Goal: Task Accomplishment & Management: Manage account settings

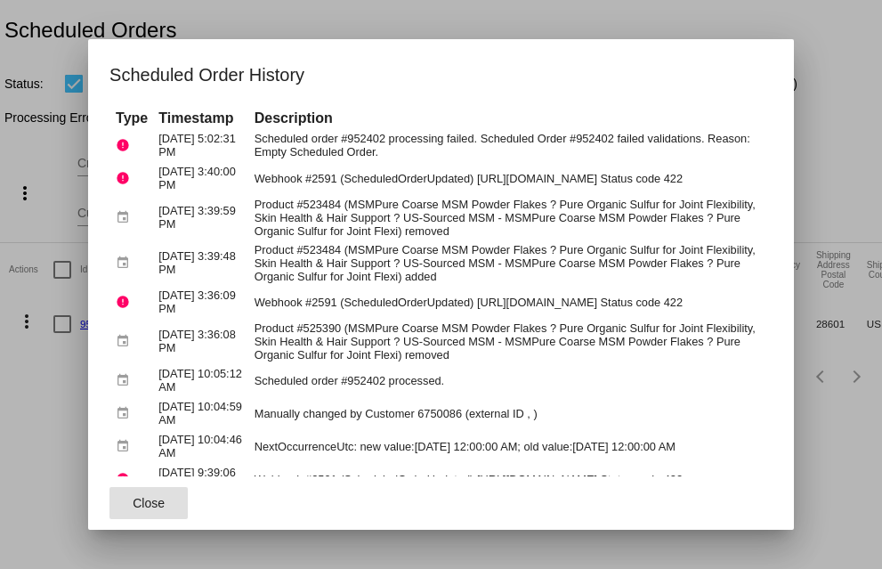
click at [134, 498] on span "Close" at bounding box center [149, 503] width 32 height 14
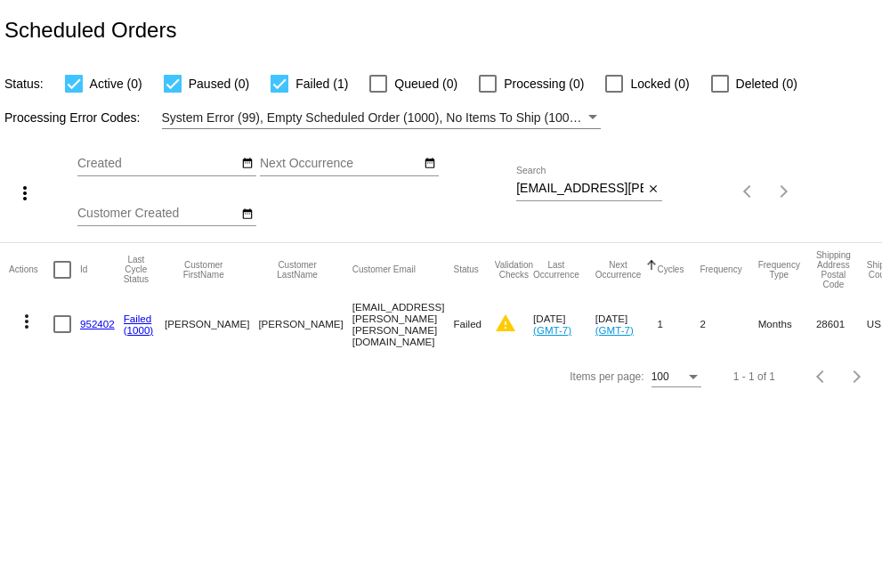
click at [26, 317] on mat-icon "more_vert" at bounding box center [26, 321] width 21 height 21
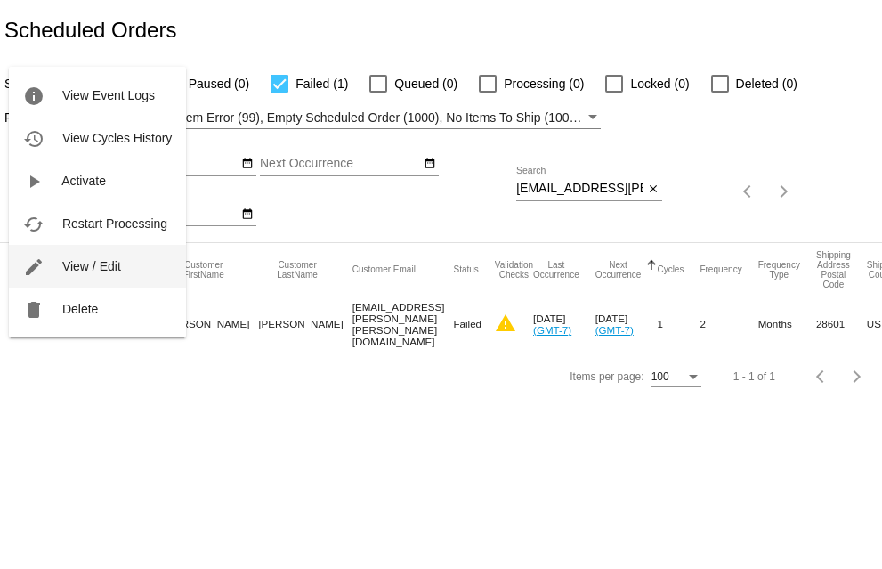
click at [70, 267] on span "View / Edit" at bounding box center [91, 266] width 59 height 14
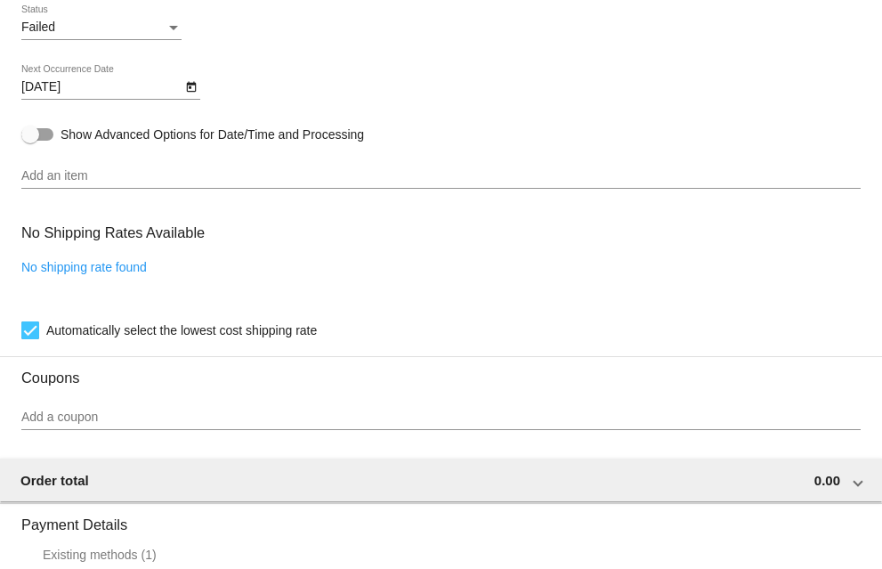
scroll to position [1157, 0]
click at [51, 424] on input "Add a coupon" at bounding box center [440, 416] width 839 height 14
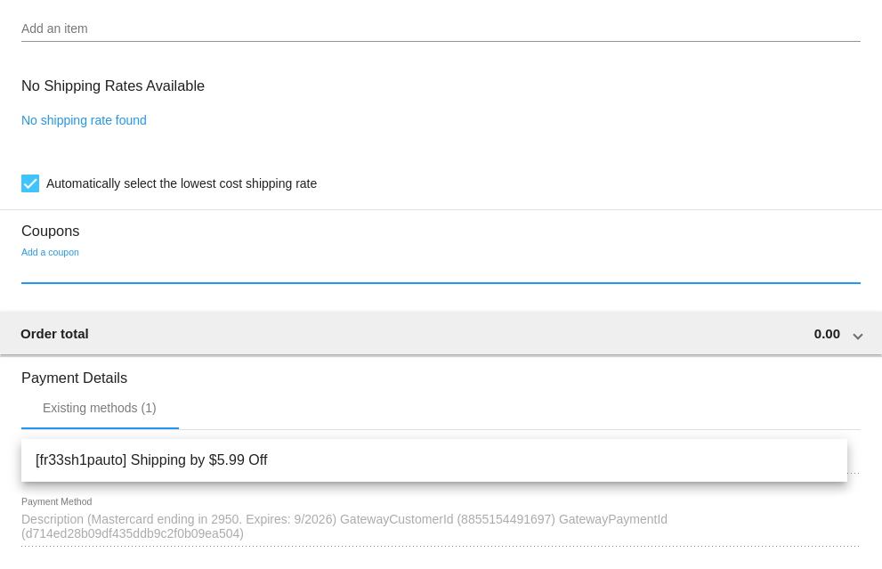
scroll to position [1301, 0]
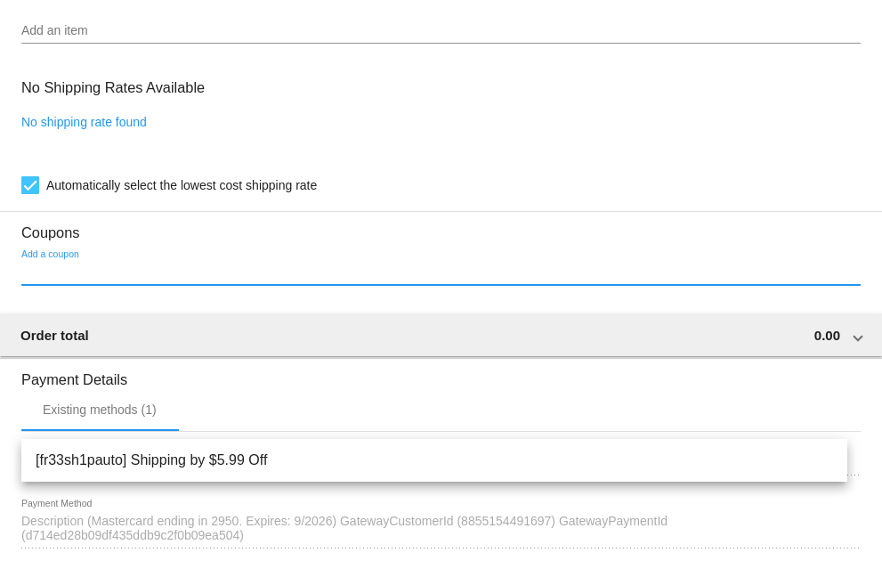
click at [538, 130] on div "No shipping rate found" at bounding box center [440, 140] width 839 height 51
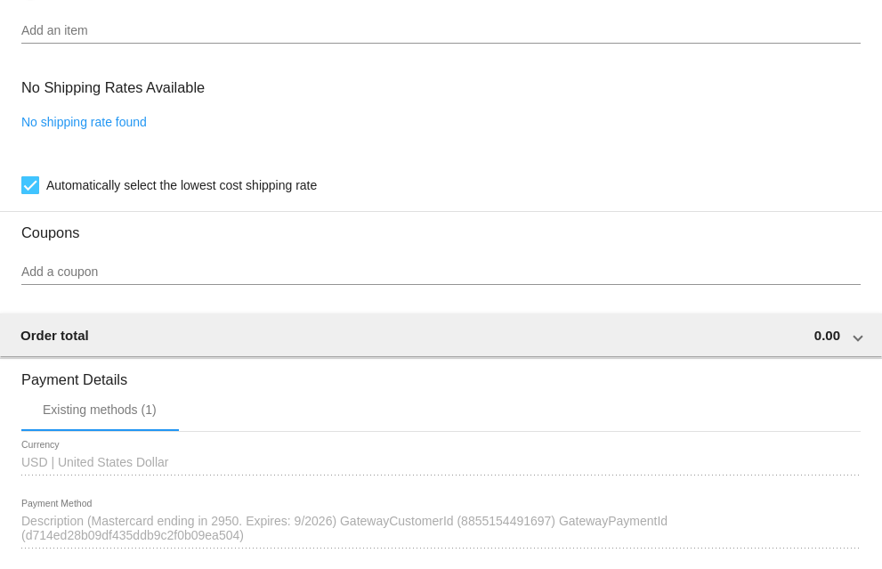
click at [80, 34] on input "Add an item" at bounding box center [440, 31] width 839 height 14
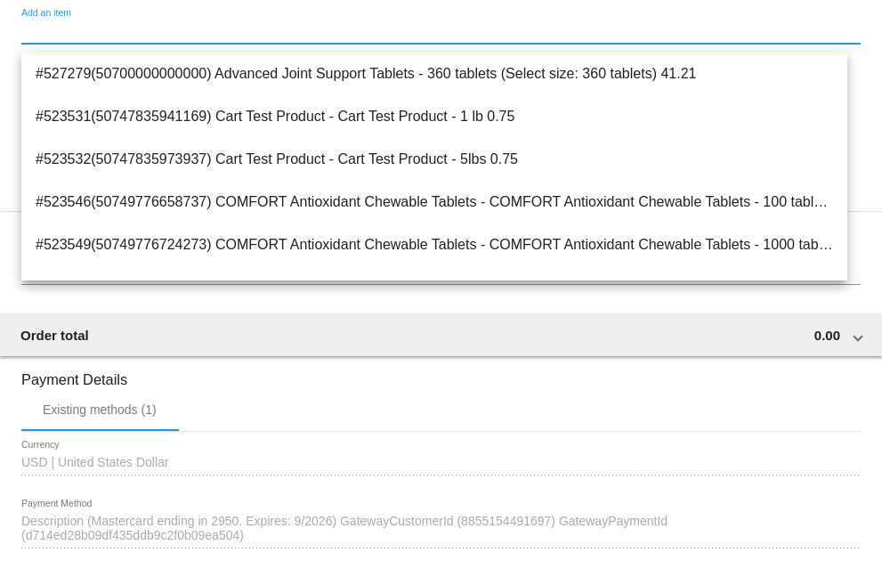
click at [26, 38] on input "Add an item" at bounding box center [440, 31] width 839 height 14
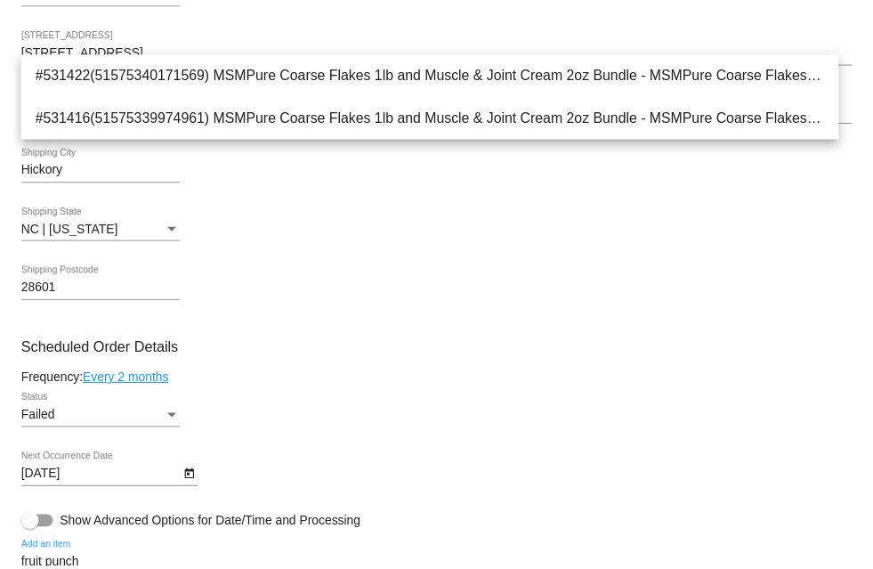
scroll to position [767, 0]
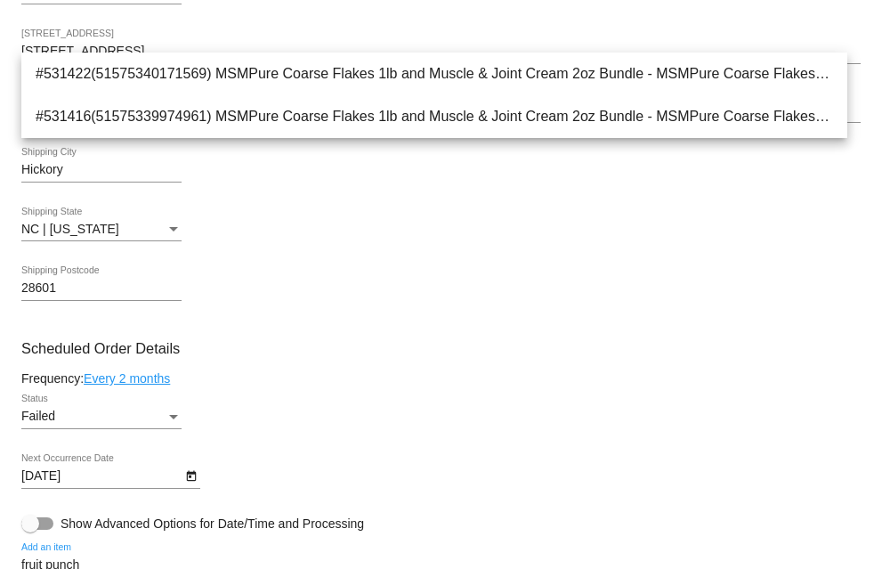
type input "fruit punch"
